Goal: Transaction & Acquisition: Purchase product/service

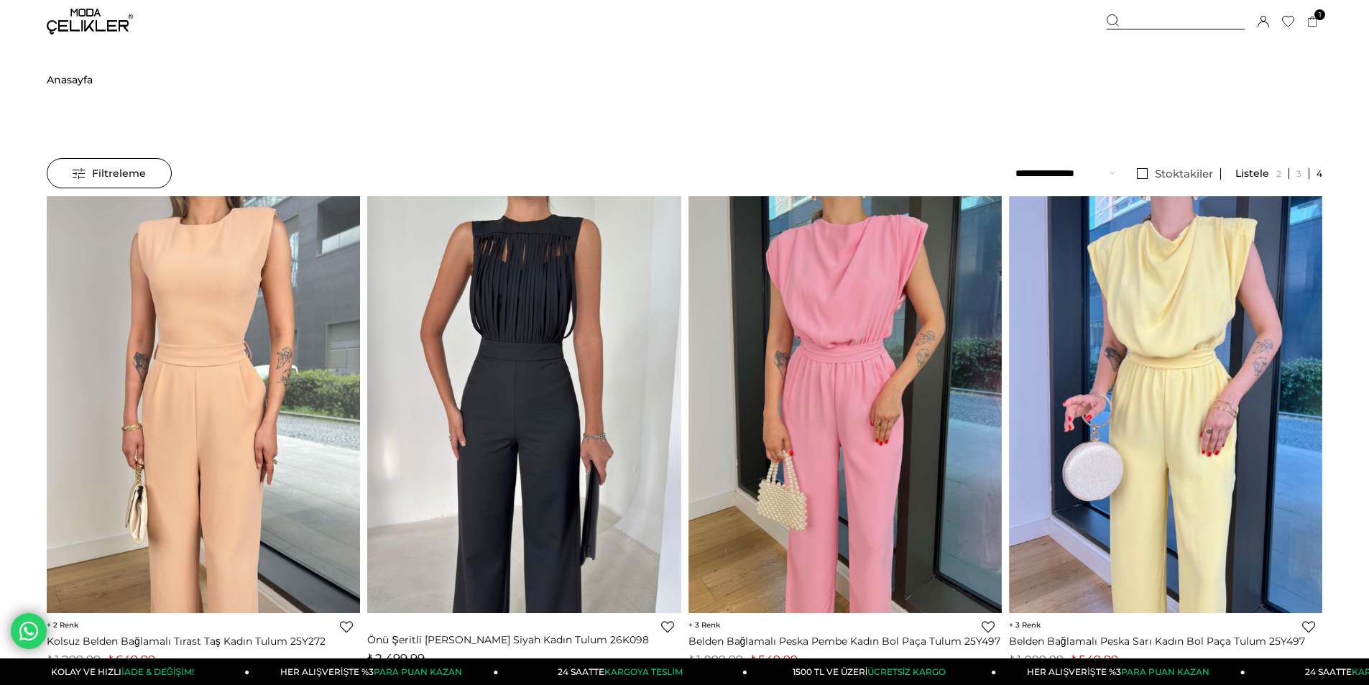
click at [75, 71] on span "Anasayfa" at bounding box center [70, 79] width 46 height 73
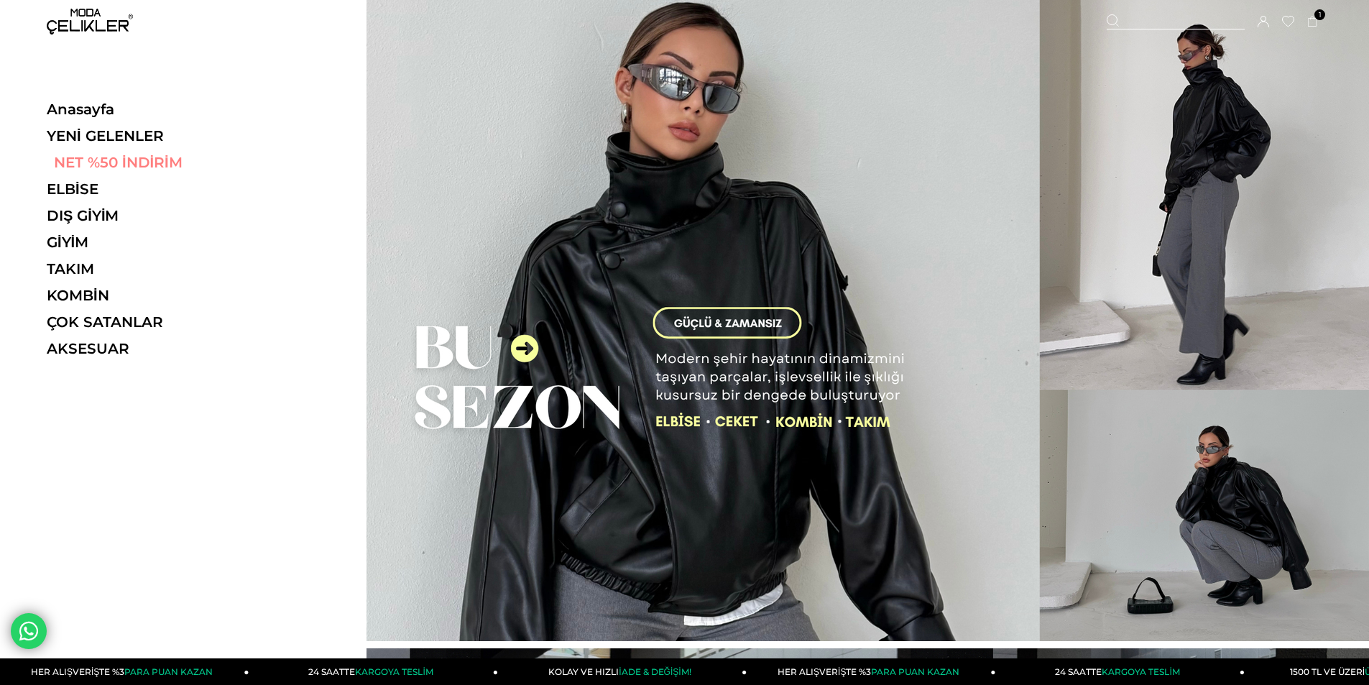
click at [106, 162] on link "NET %50 İNDİRİM" at bounding box center [146, 162] width 198 height 17
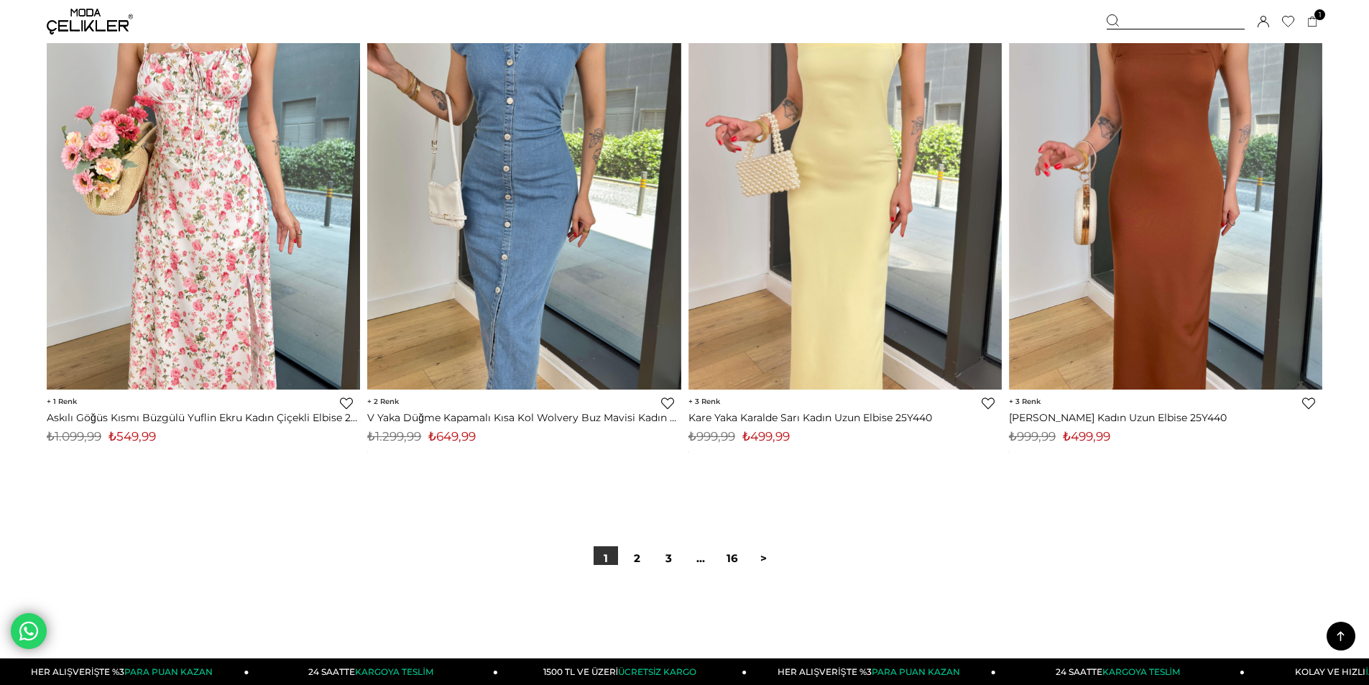
scroll to position [10560, 0]
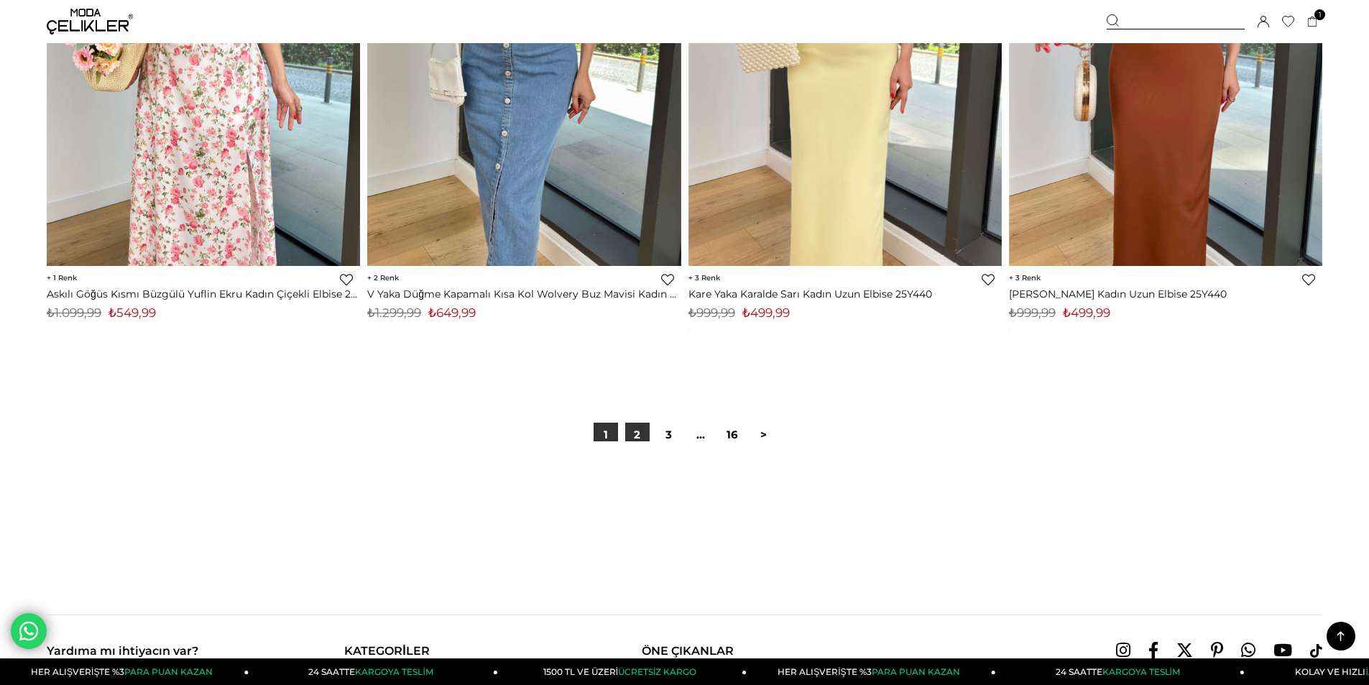
click at [650, 432] on div "1 2 3 ... 16 >" at bounding box center [685, 434] width 190 height 24
click at [644, 436] on link "2" at bounding box center [637, 434] width 24 height 24
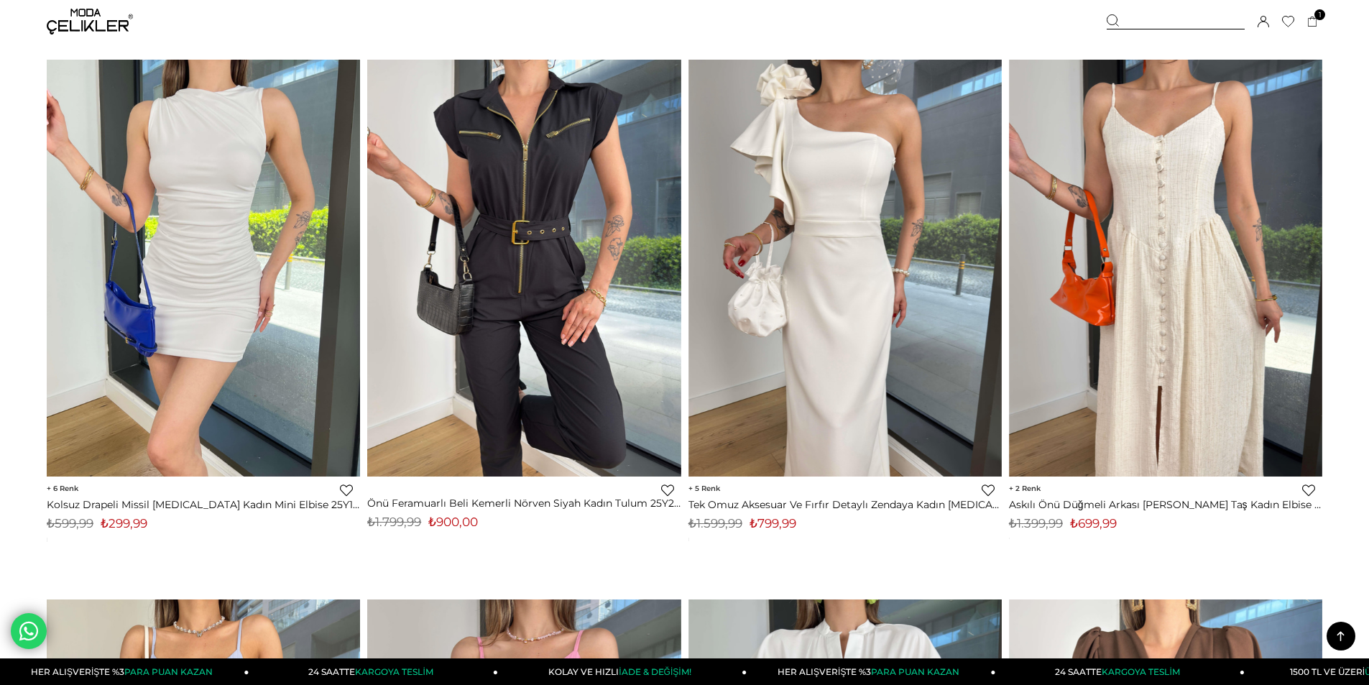
scroll to position [7112, 0]
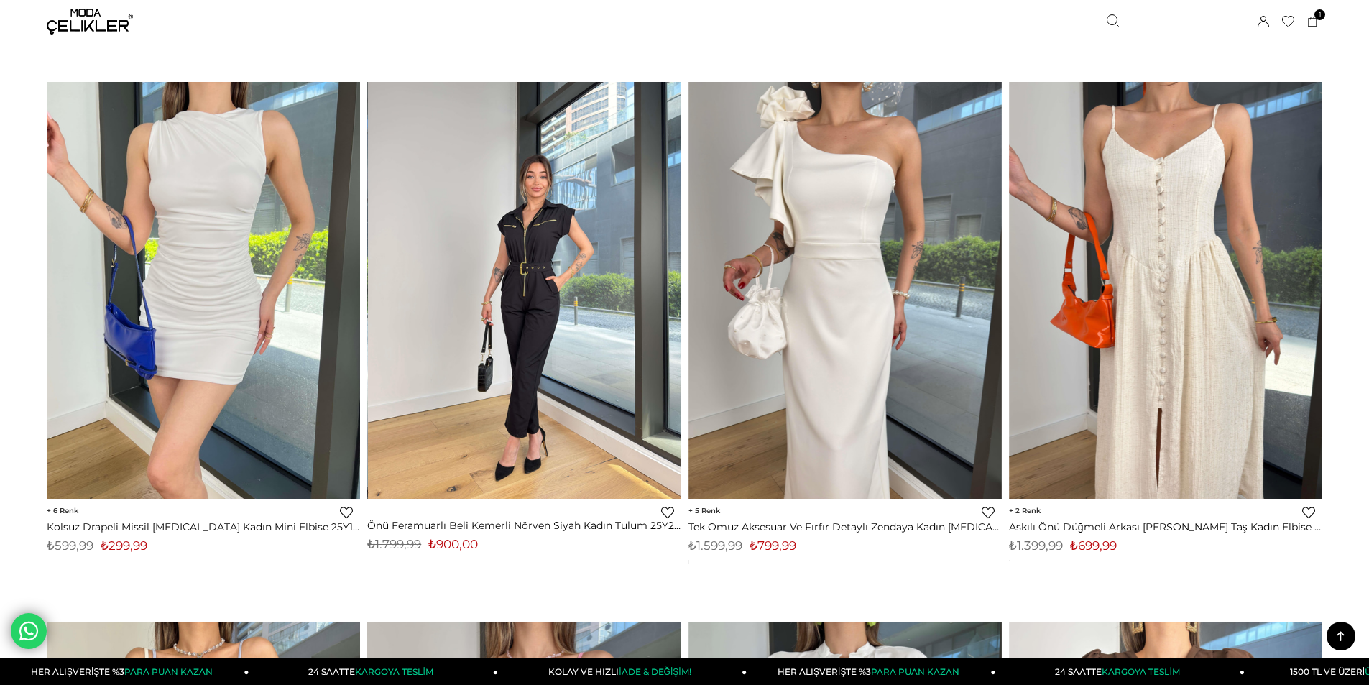
click at [512, 300] on img at bounding box center [524, 289] width 313 height 417
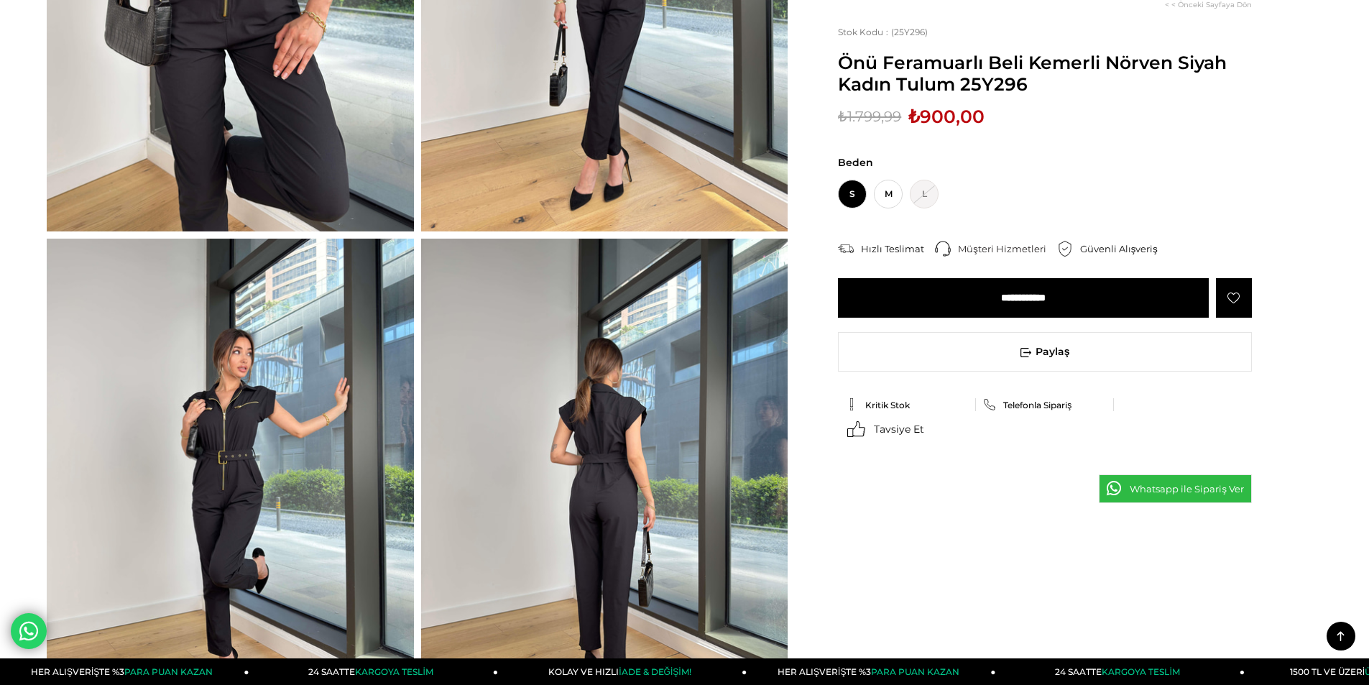
scroll to position [72, 0]
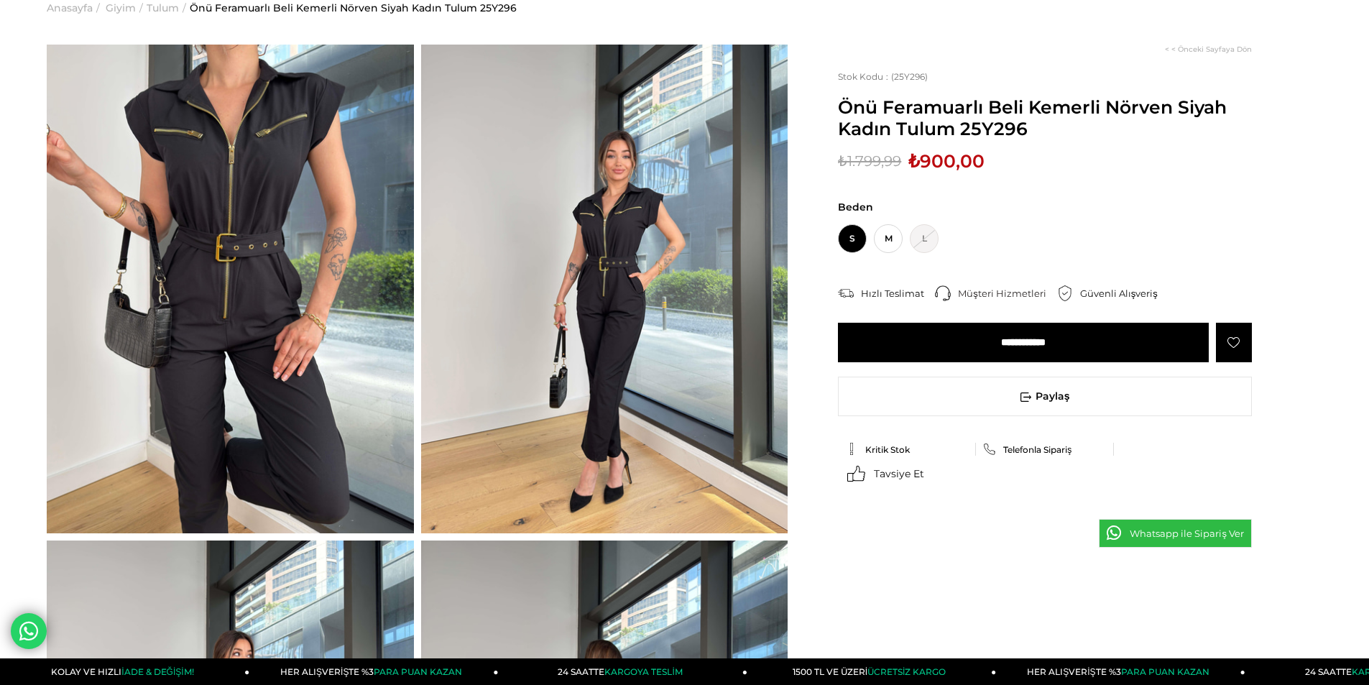
click at [433, 209] on img at bounding box center [604, 289] width 367 height 488
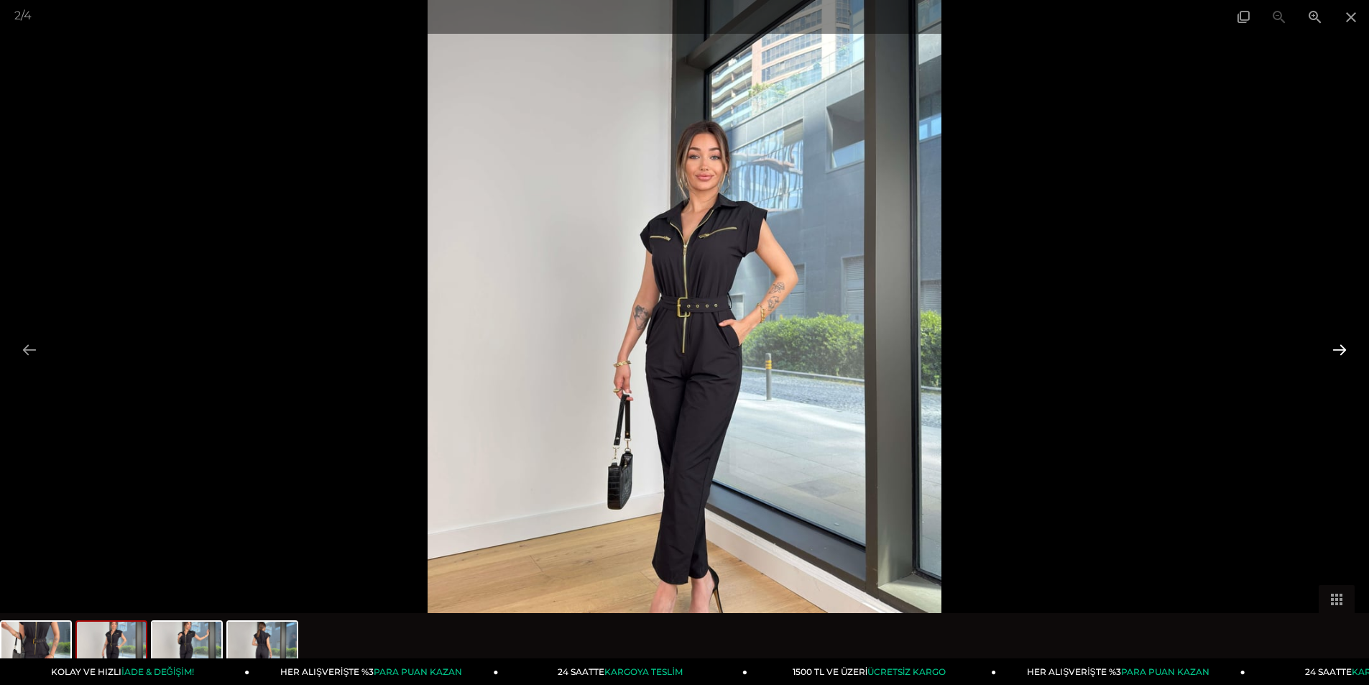
click at [1338, 341] on button at bounding box center [1339, 349] width 30 height 28
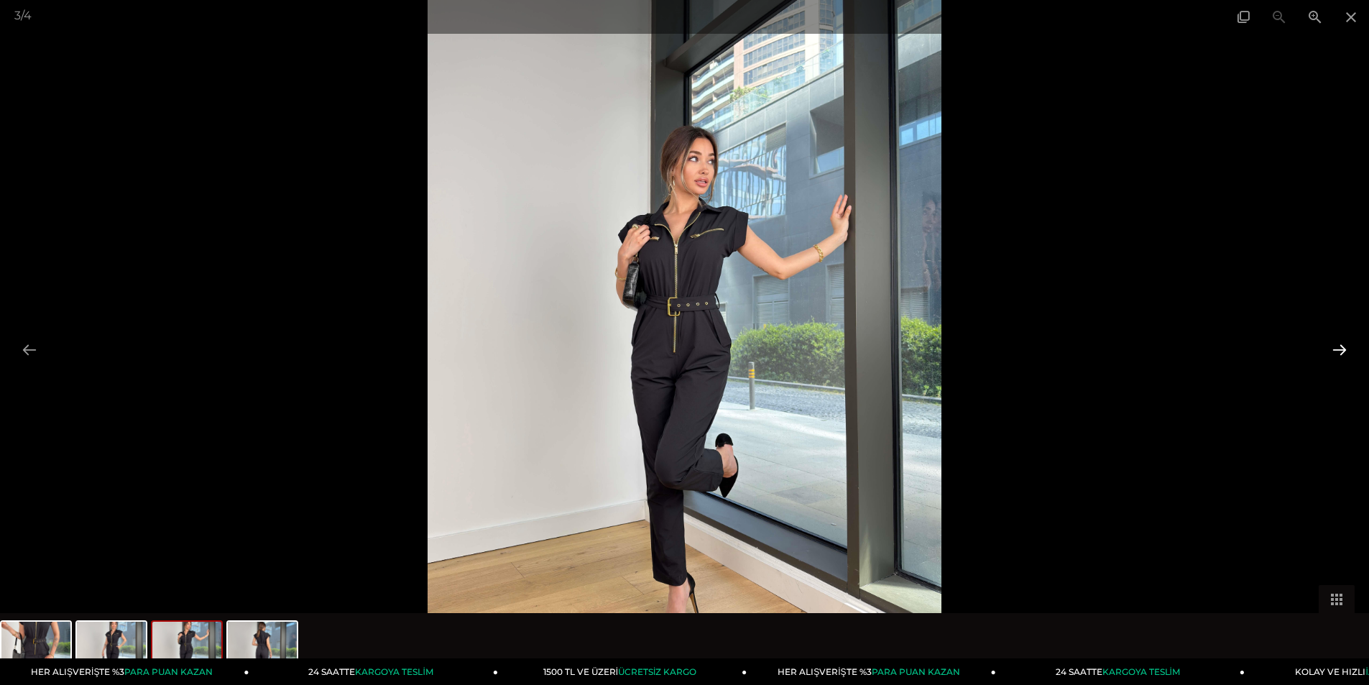
click at [1338, 341] on button at bounding box center [1339, 349] width 30 height 28
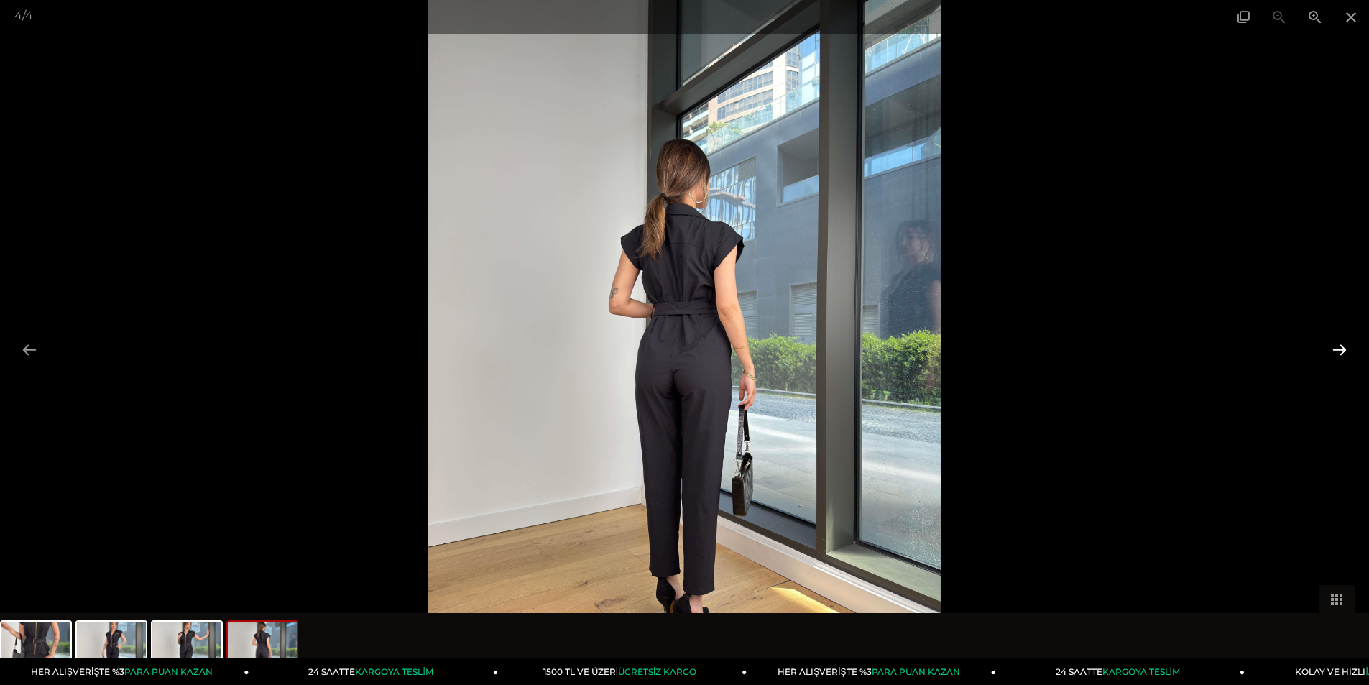
click at [1338, 341] on button at bounding box center [1339, 349] width 30 height 28
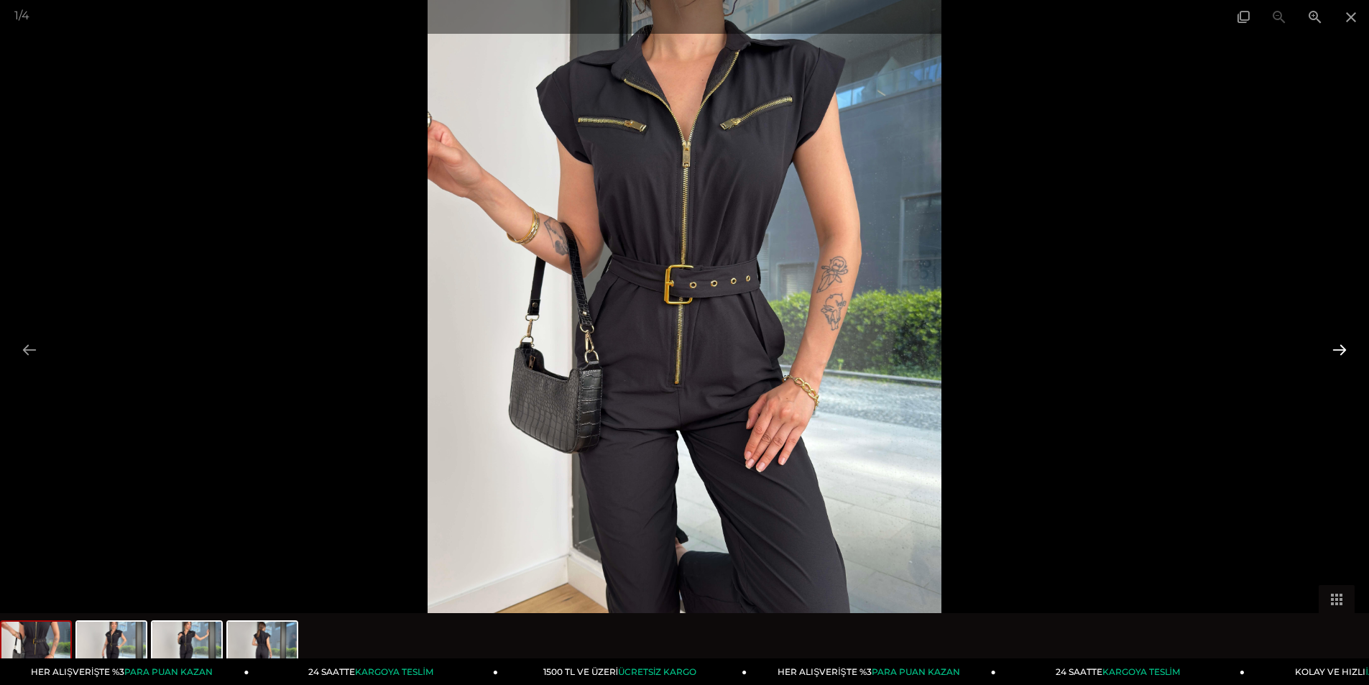
click at [1338, 341] on button at bounding box center [1339, 349] width 30 height 28
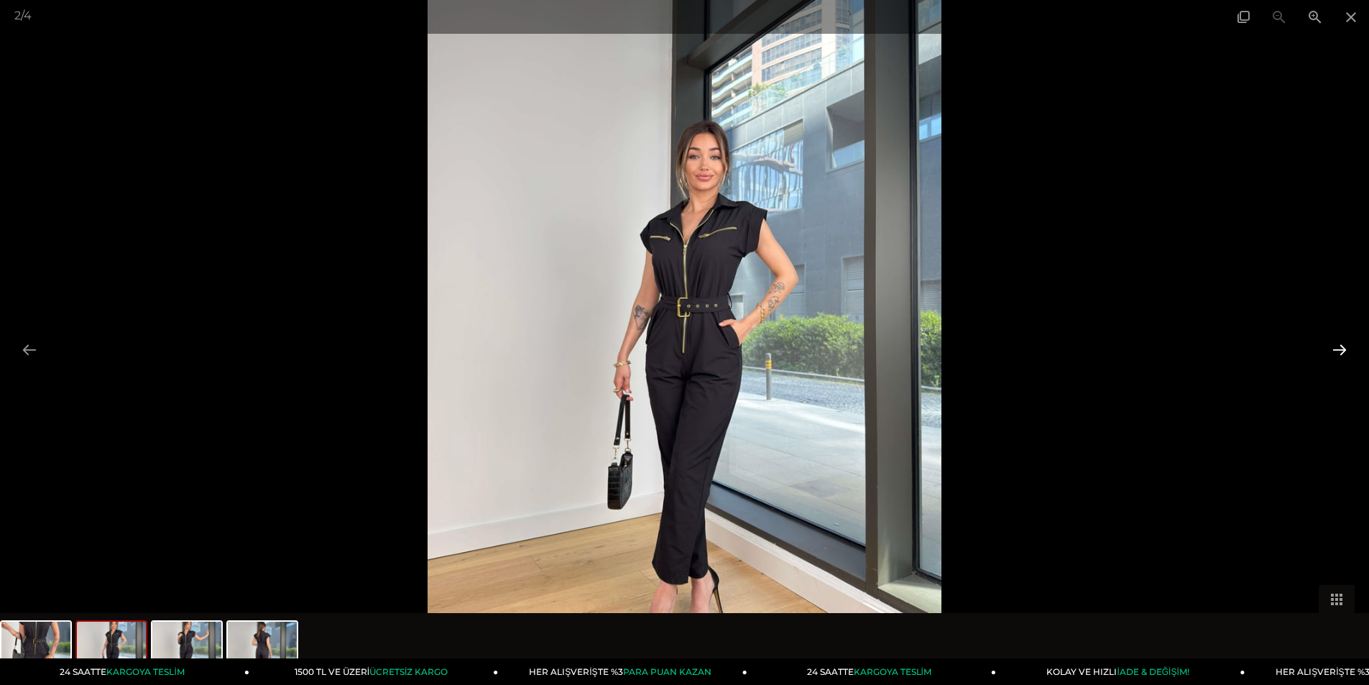
click at [1338, 341] on button at bounding box center [1339, 349] width 30 height 28
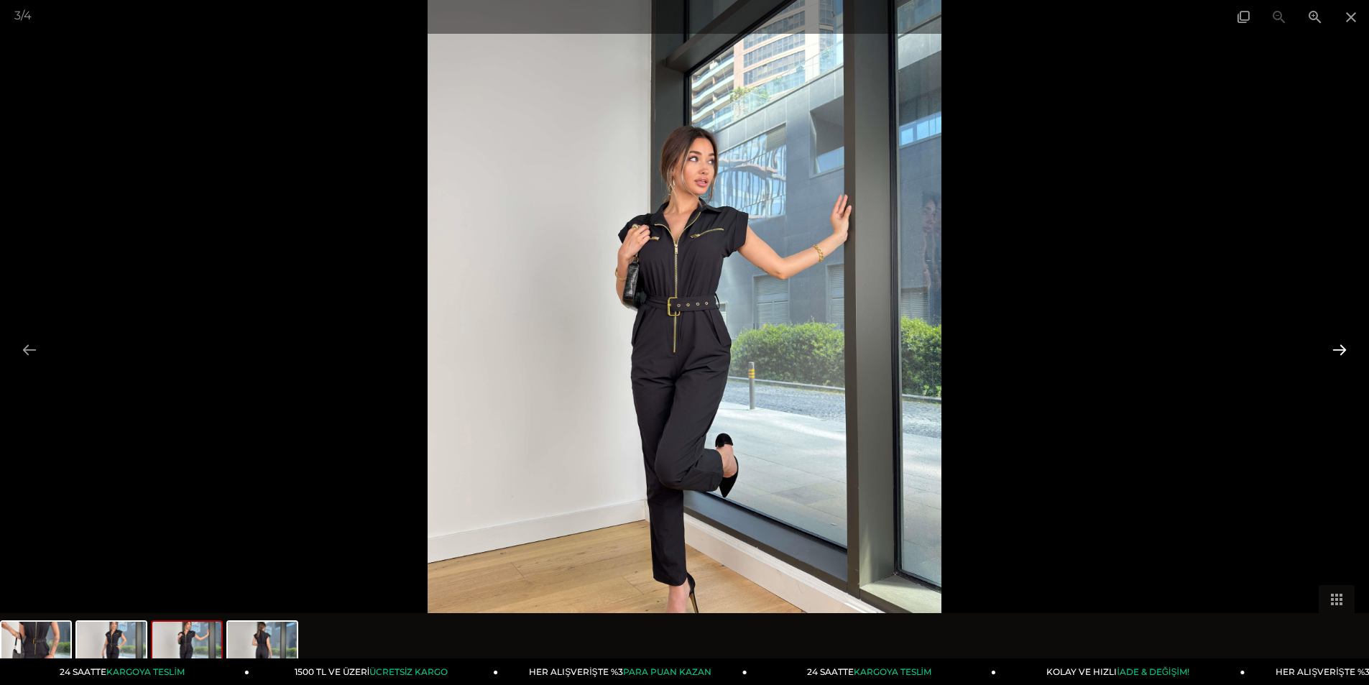
click at [1338, 341] on button at bounding box center [1339, 349] width 30 height 28
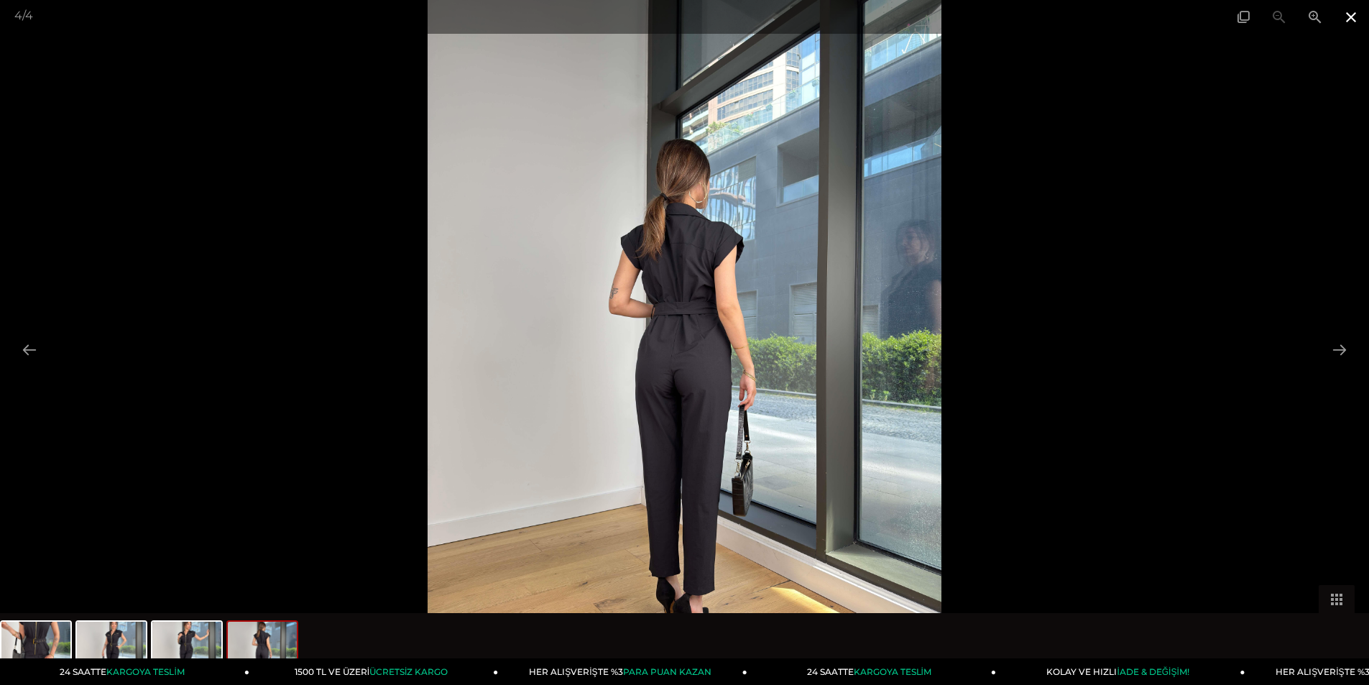
click at [1353, 19] on span at bounding box center [1351, 17] width 36 height 34
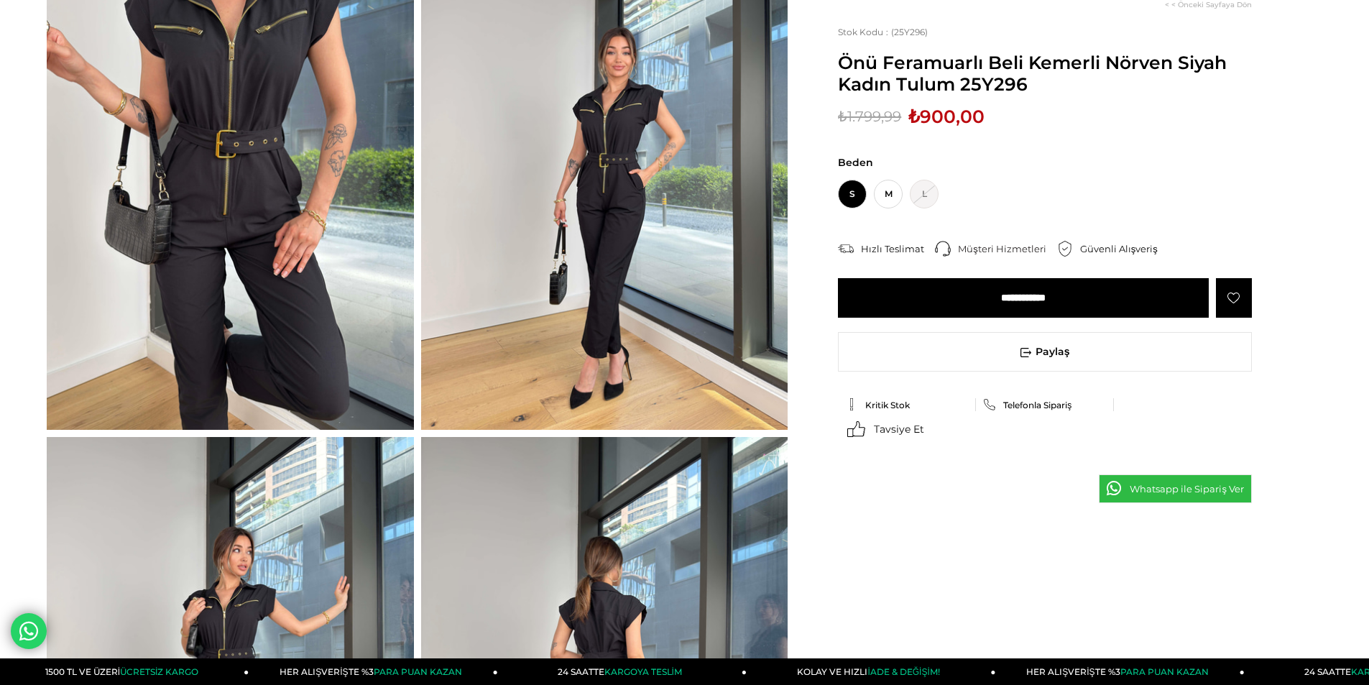
scroll to position [359, 0]
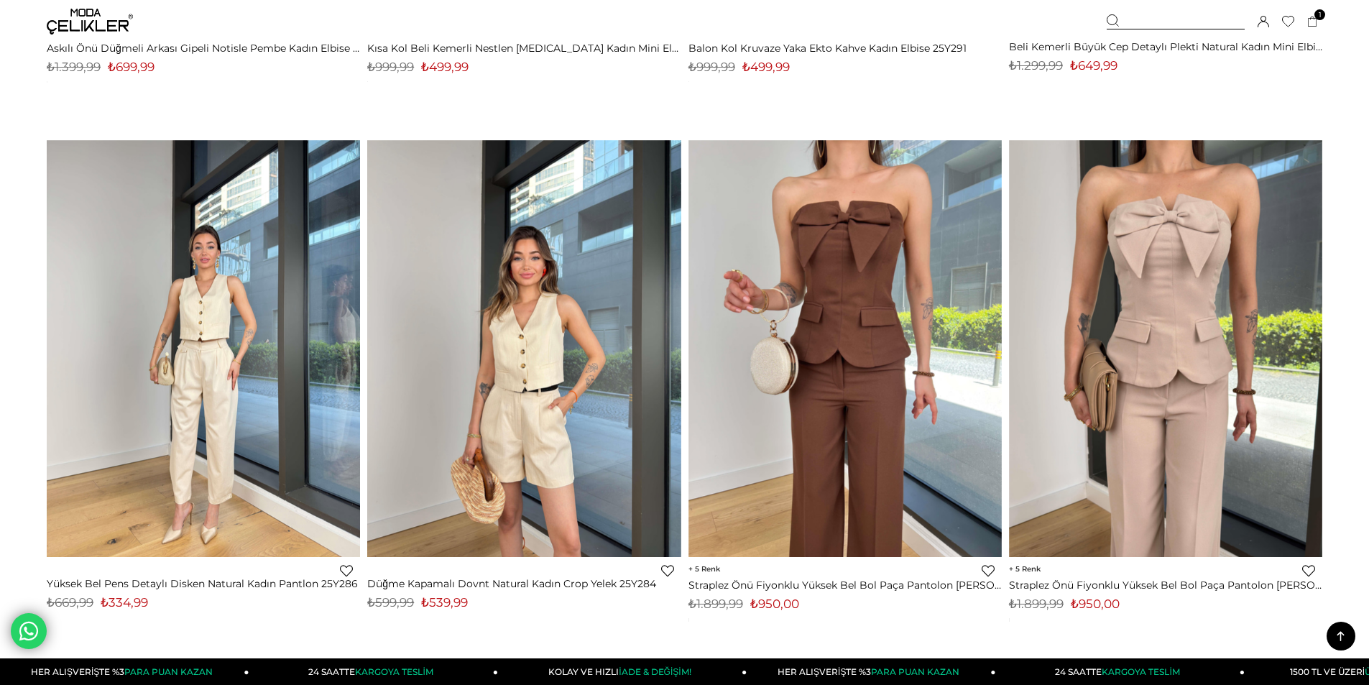
scroll to position [8738, 0]
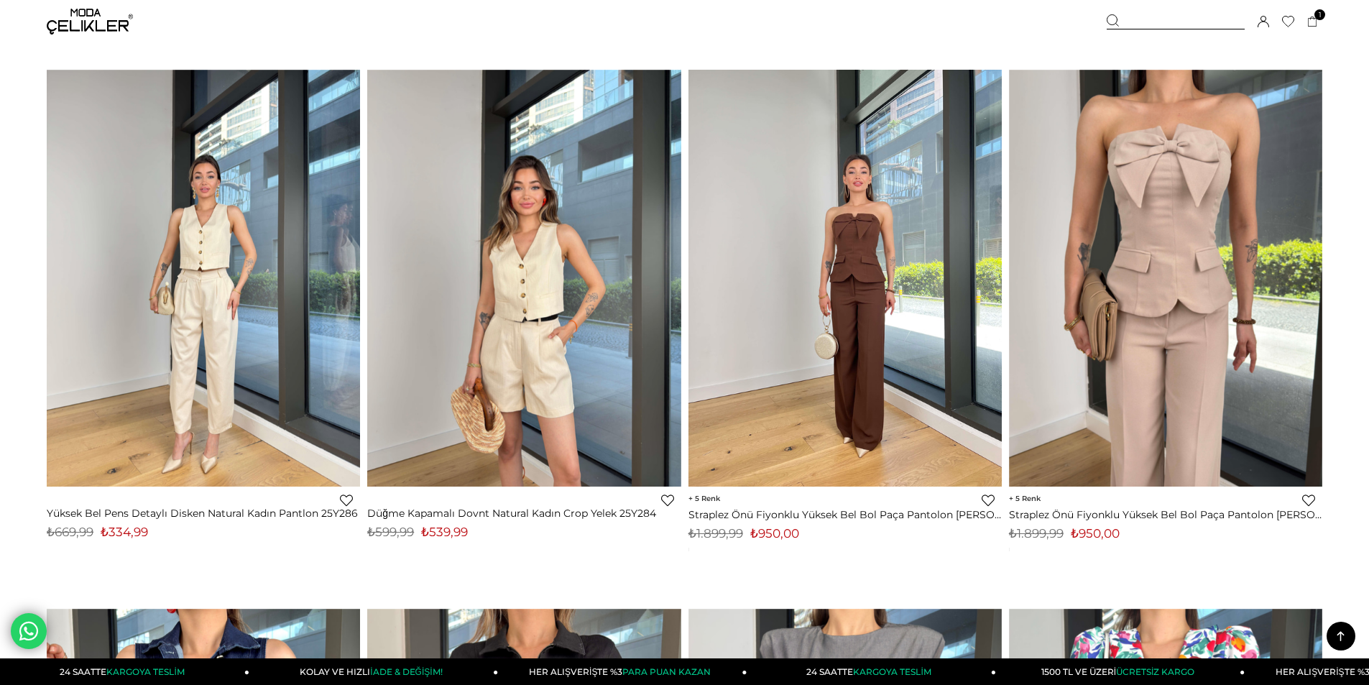
click at [836, 346] on img at bounding box center [844, 278] width 313 height 417
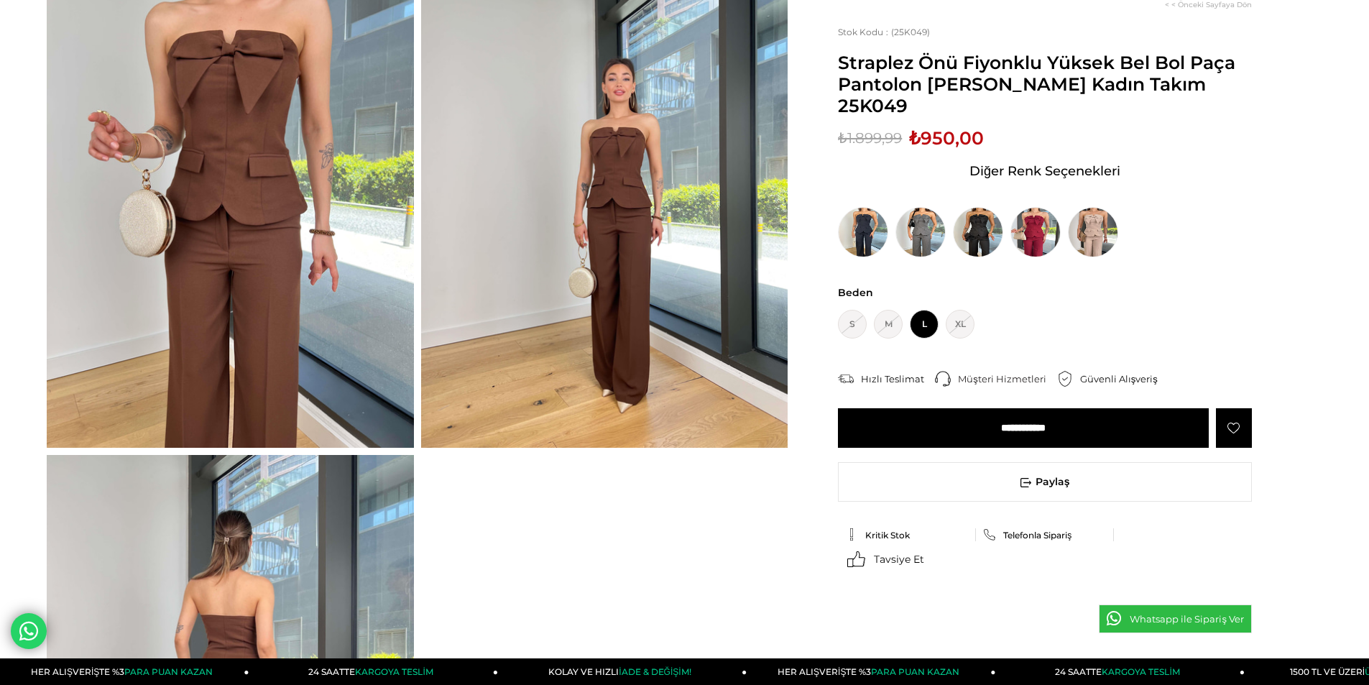
scroll to position [359, 0]
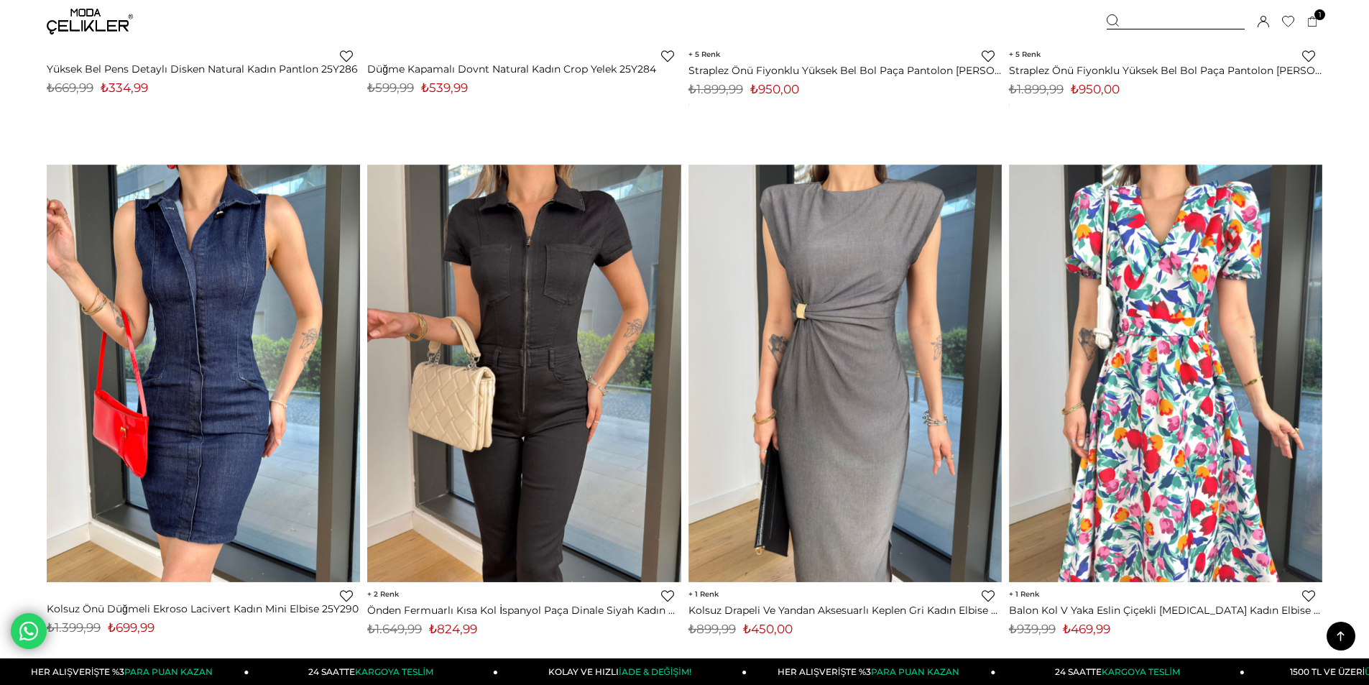
scroll to position [9238, 0]
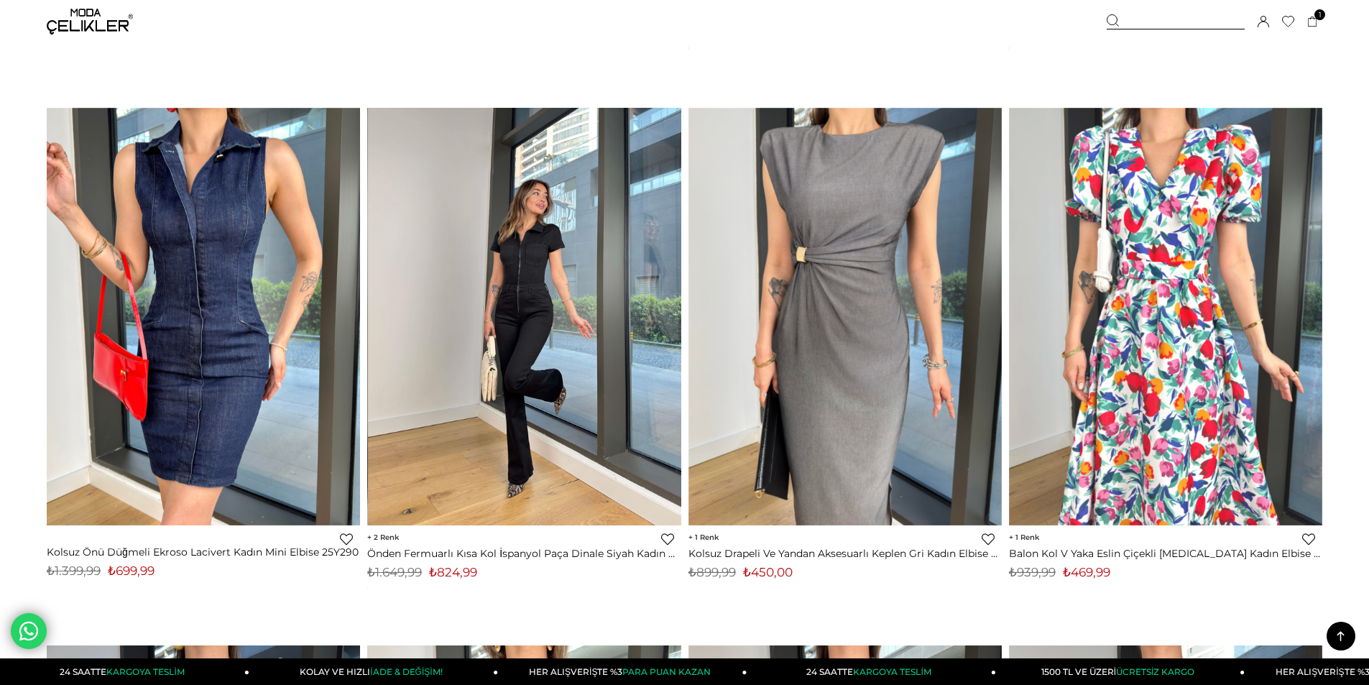
click at [529, 297] on img at bounding box center [524, 316] width 313 height 417
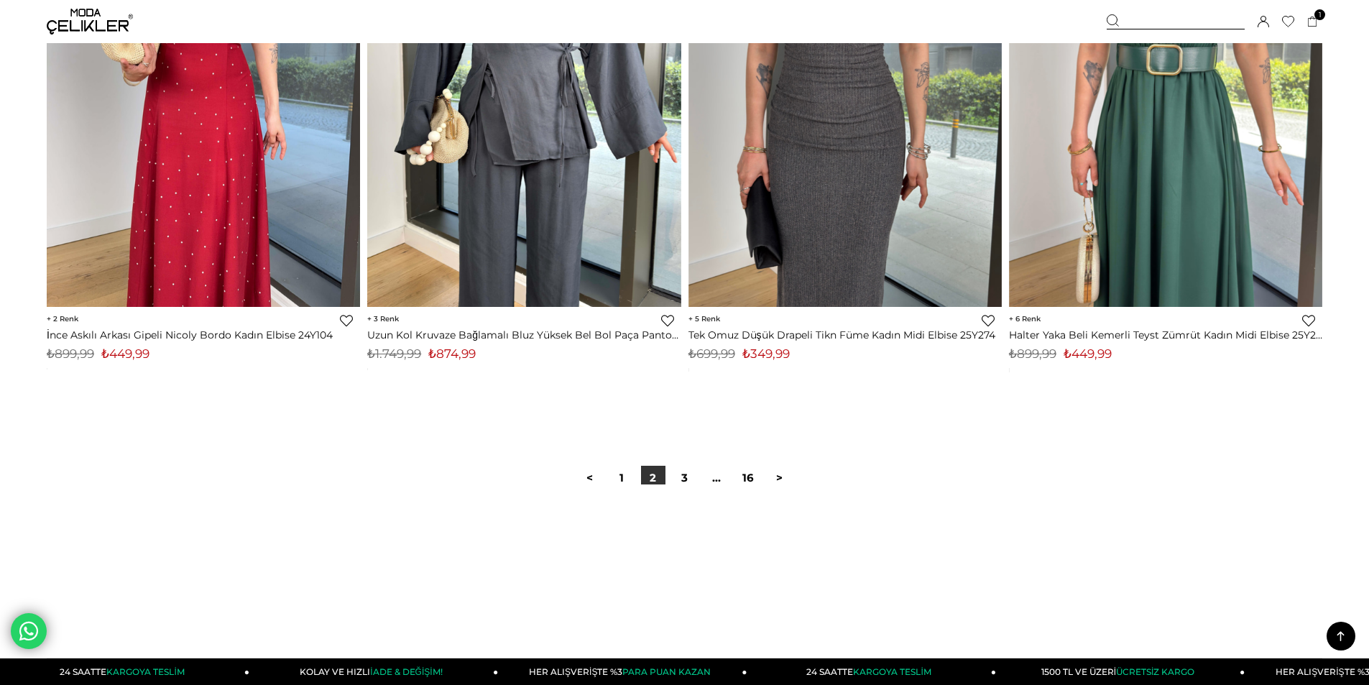
scroll to position [10640, 0]
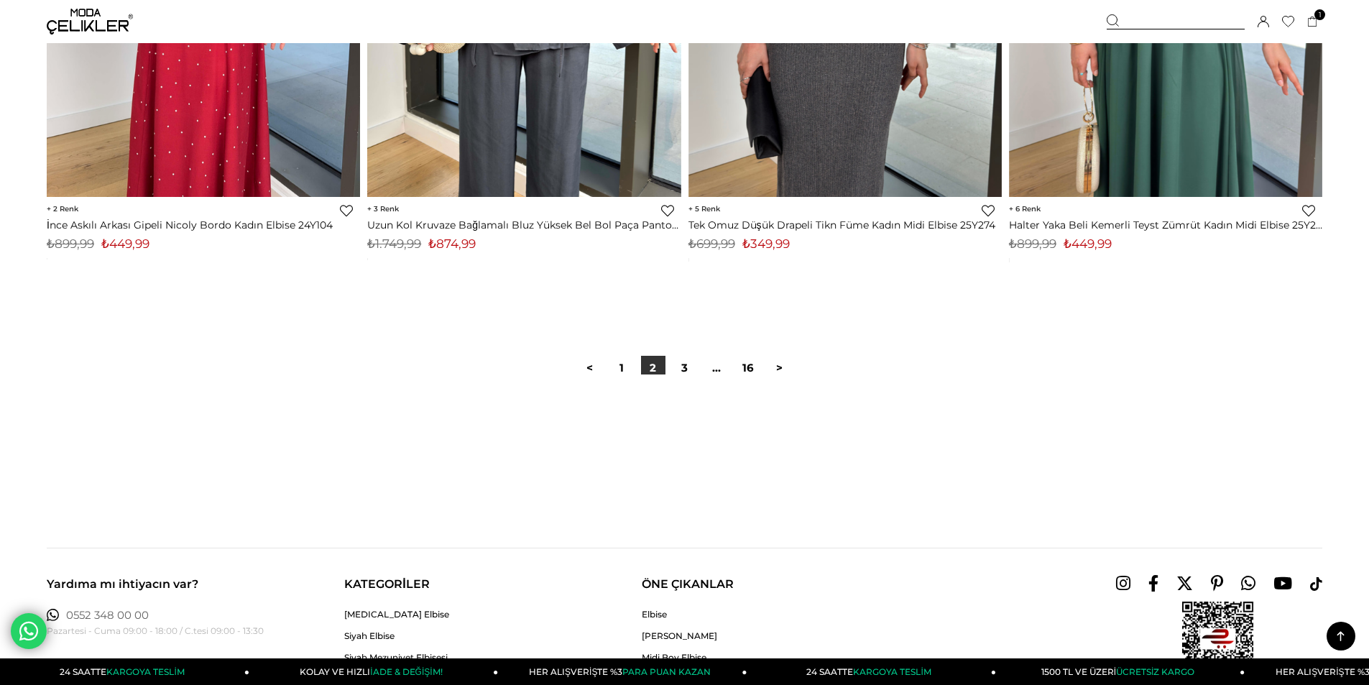
click at [687, 367] on link "3" at bounding box center [684, 368] width 24 height 24
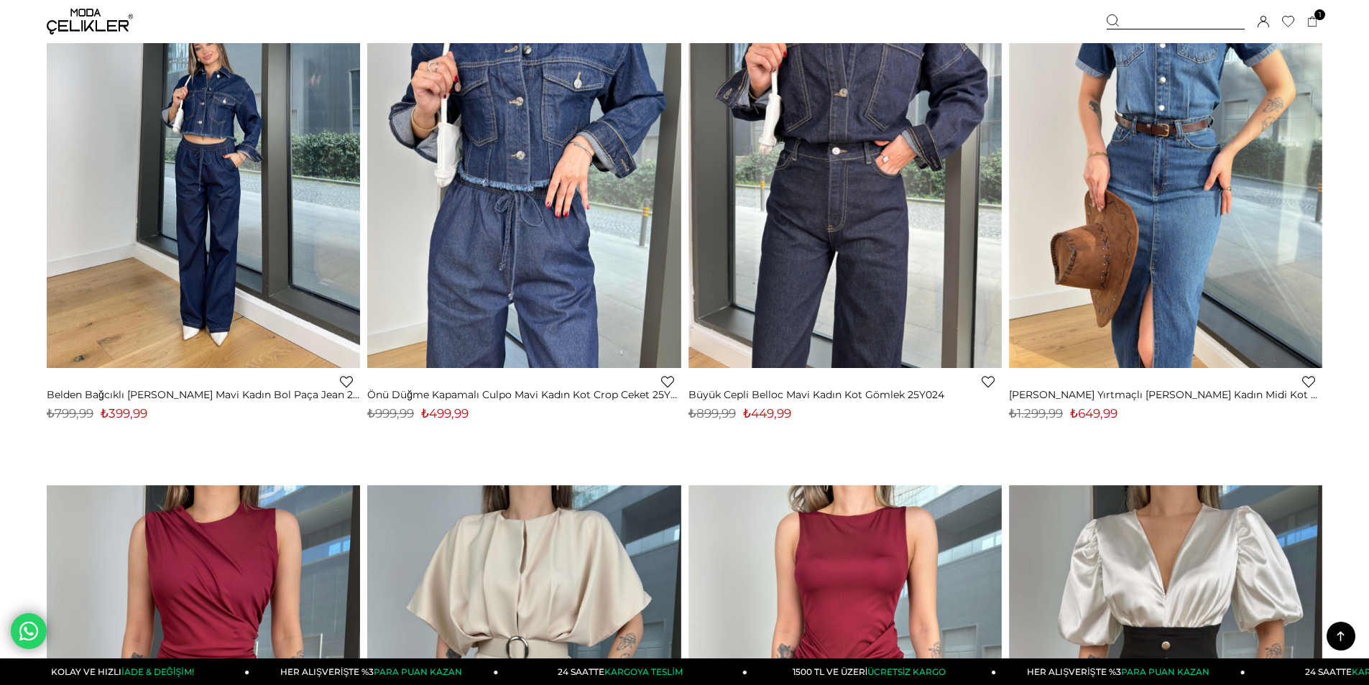
scroll to position [8836, 0]
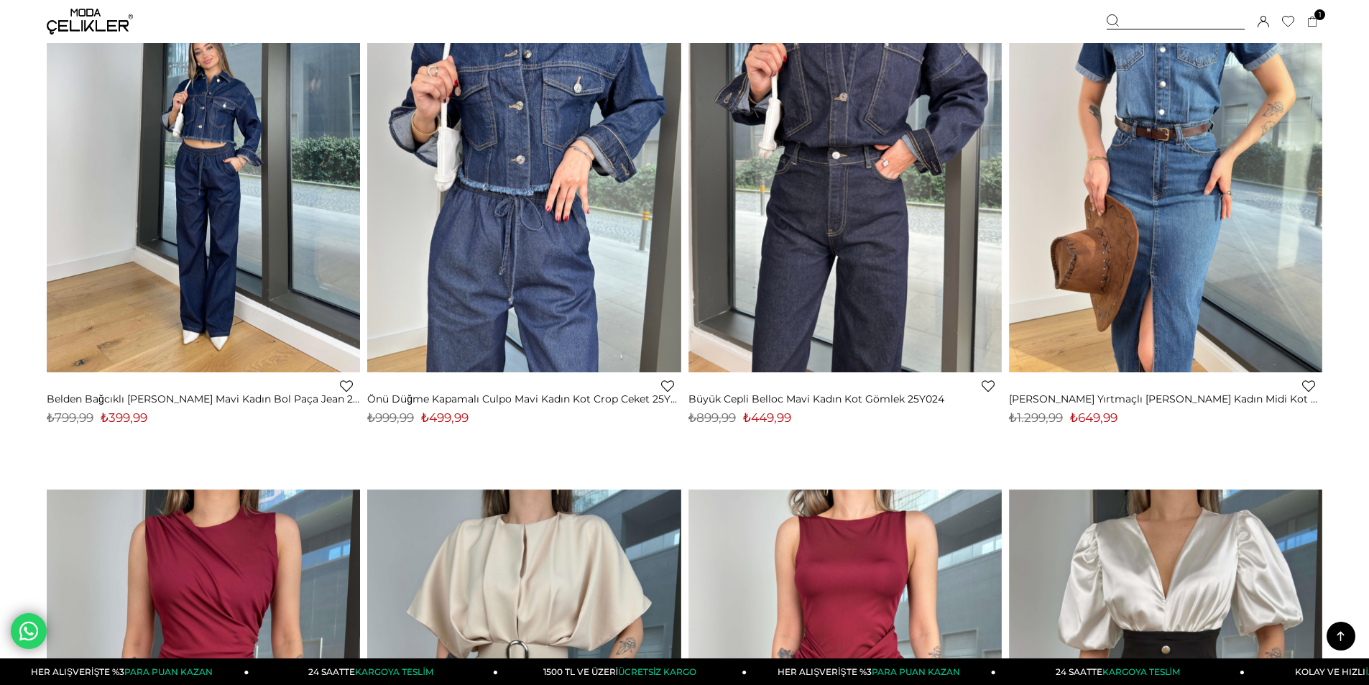
click at [1121, 229] on img at bounding box center [1165, 163] width 313 height 417
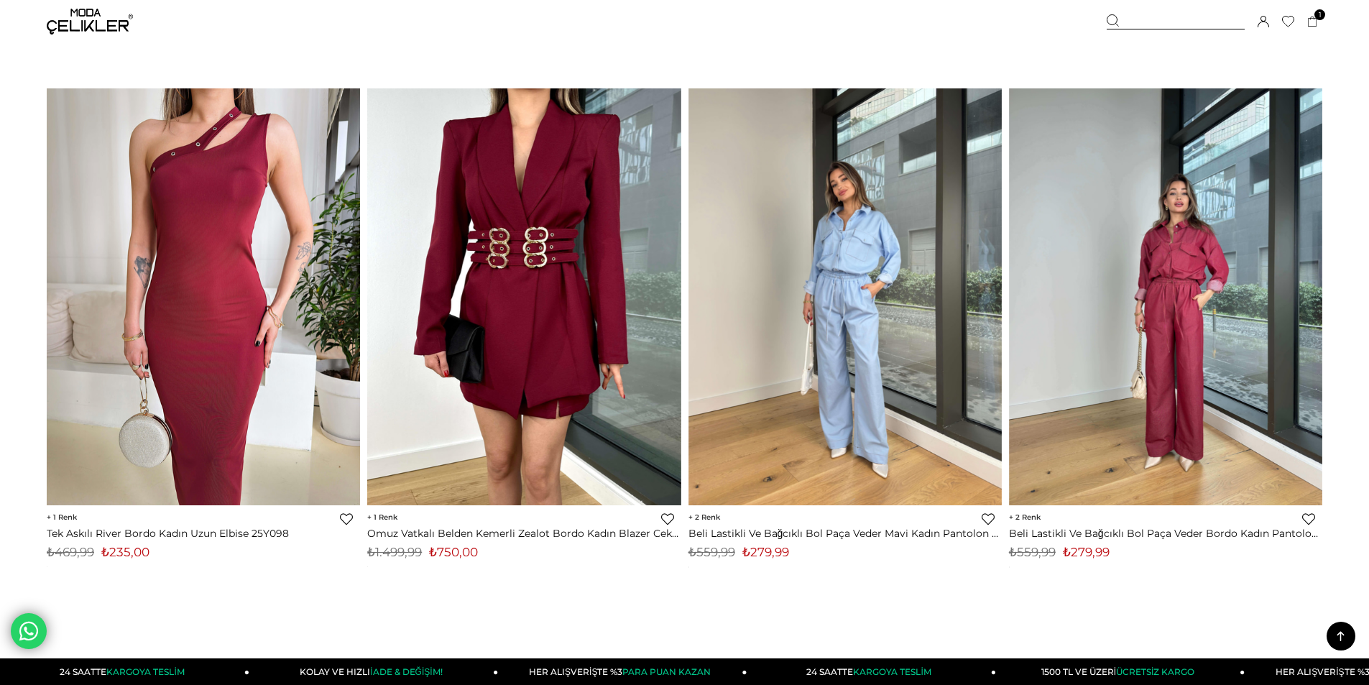
scroll to position [10613, 0]
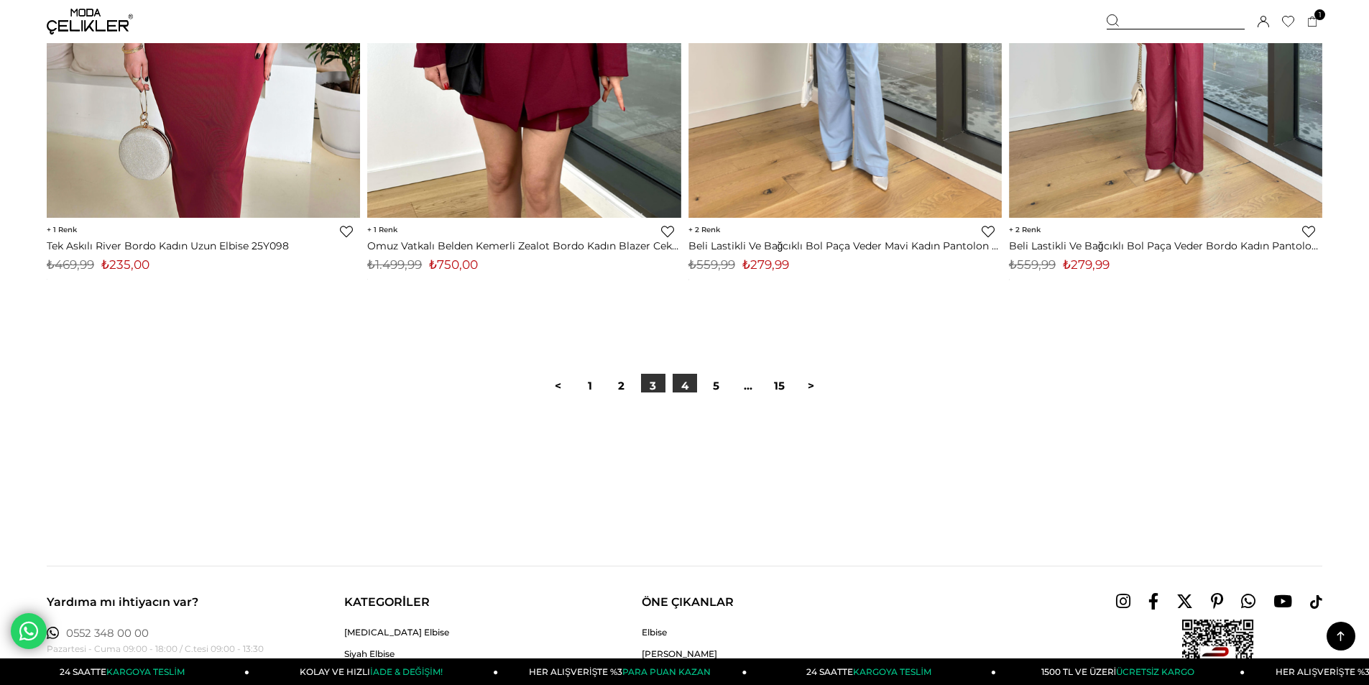
click at [686, 385] on link "4" at bounding box center [684, 386] width 24 height 24
